Goal: Navigation & Orientation: Find specific page/section

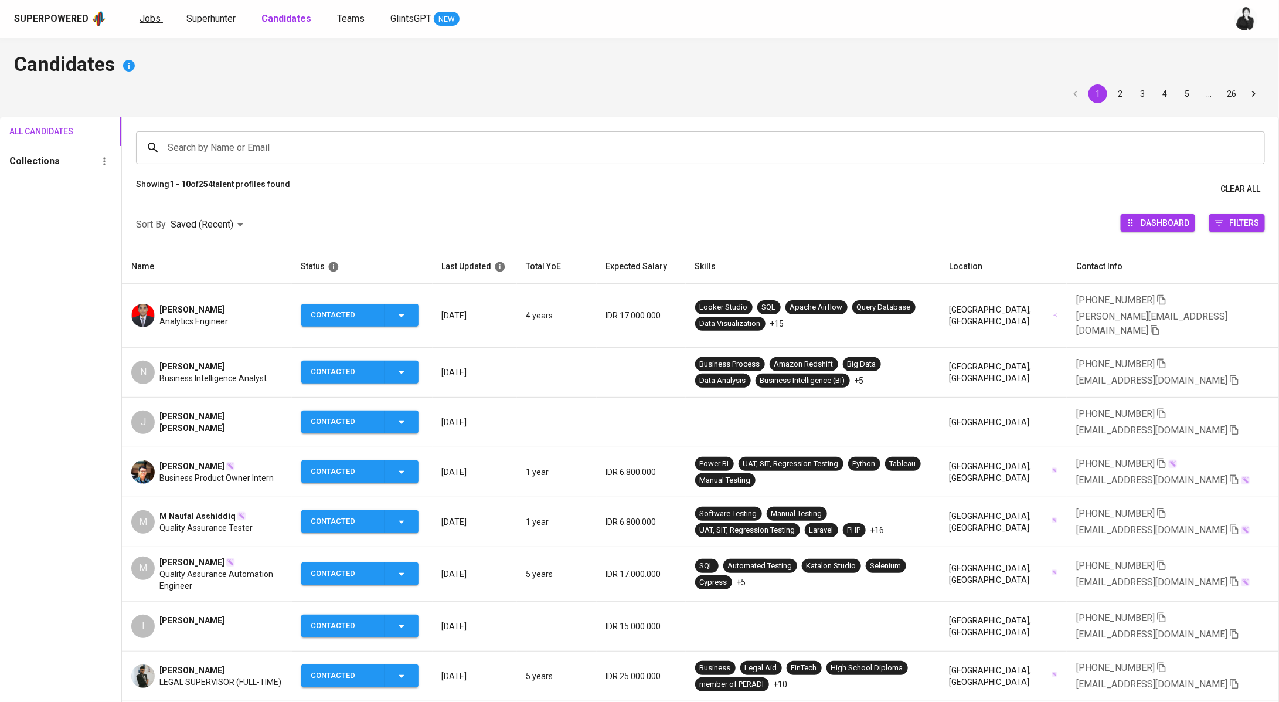
click at [156, 16] on span "Jobs" at bounding box center [149, 18] width 21 height 11
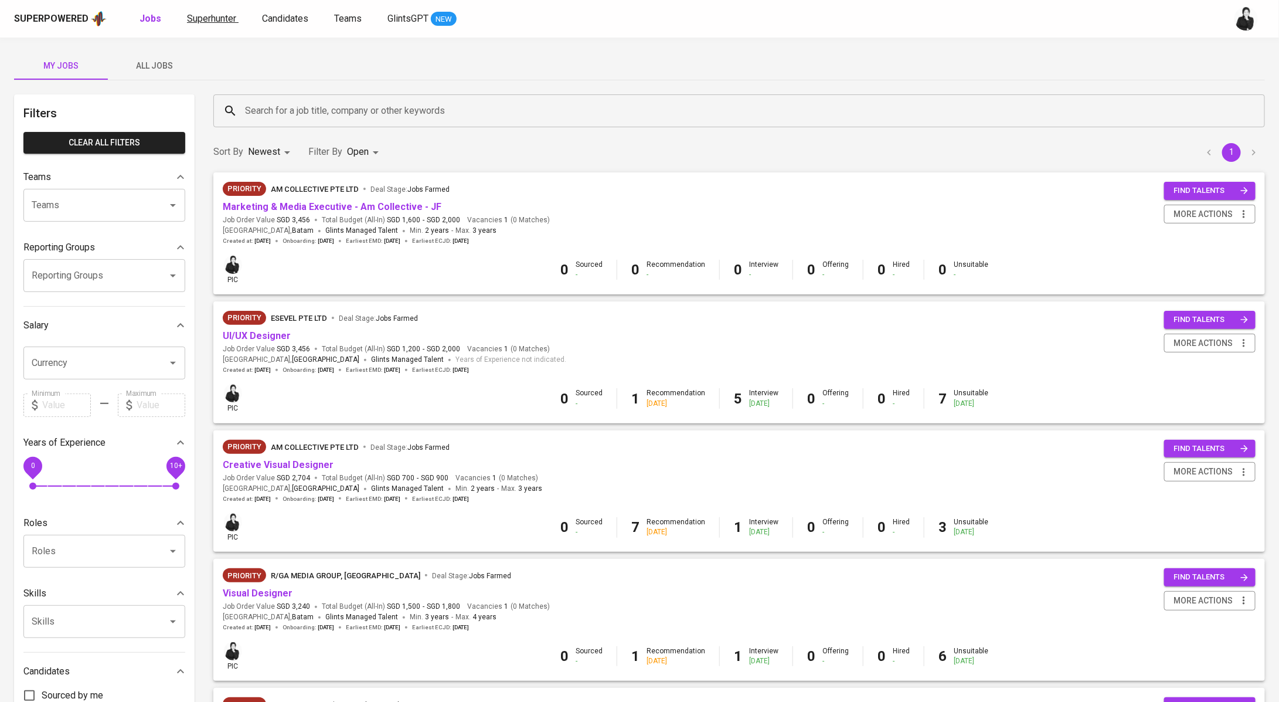
click at [202, 16] on span "Superhunter" at bounding box center [211, 18] width 49 height 11
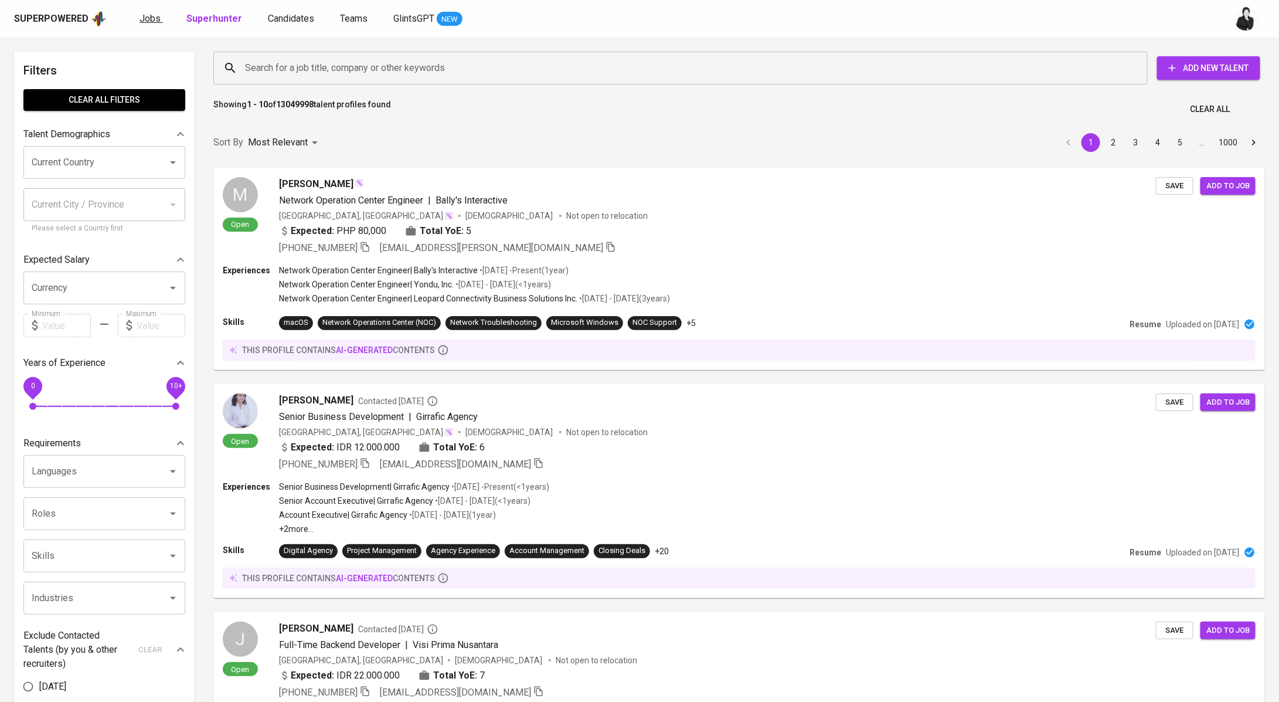
click at [147, 20] on span "Jobs" at bounding box center [149, 18] width 21 height 11
